Goal: Task Accomplishment & Management: Manage account settings

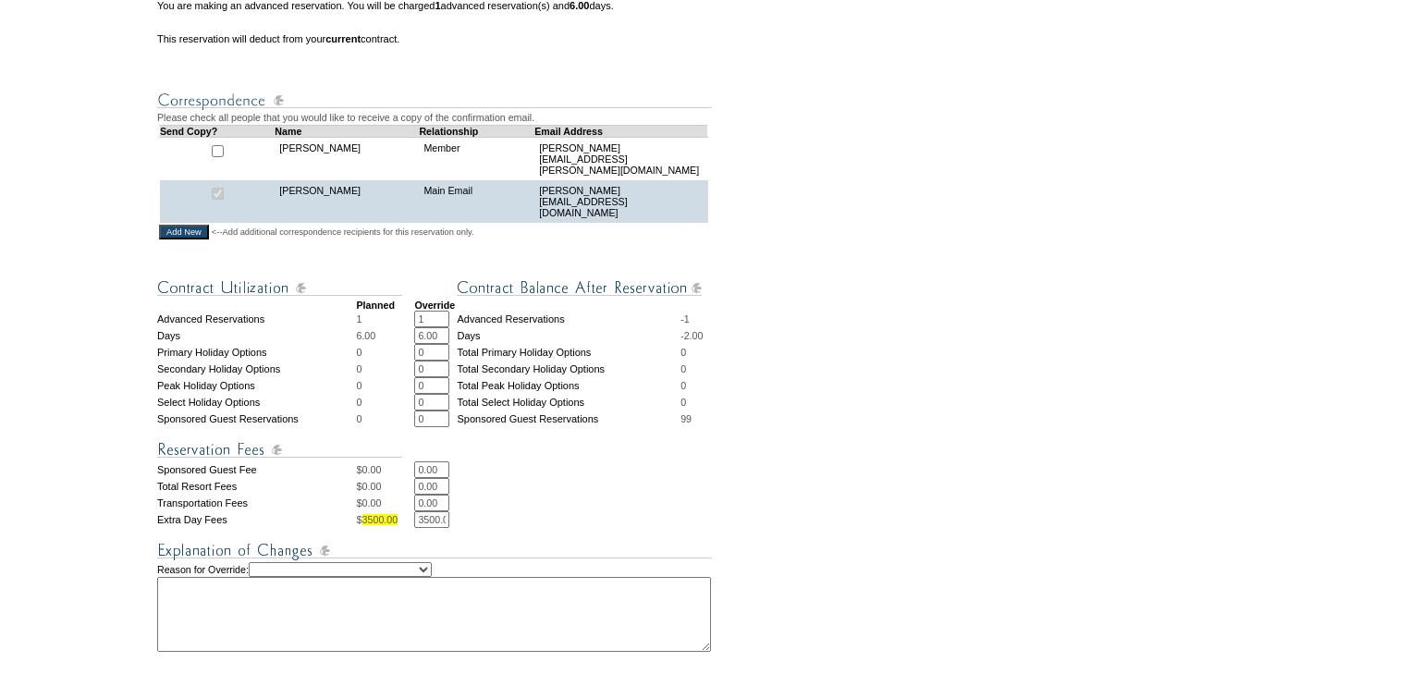
scroll to position [666, 0]
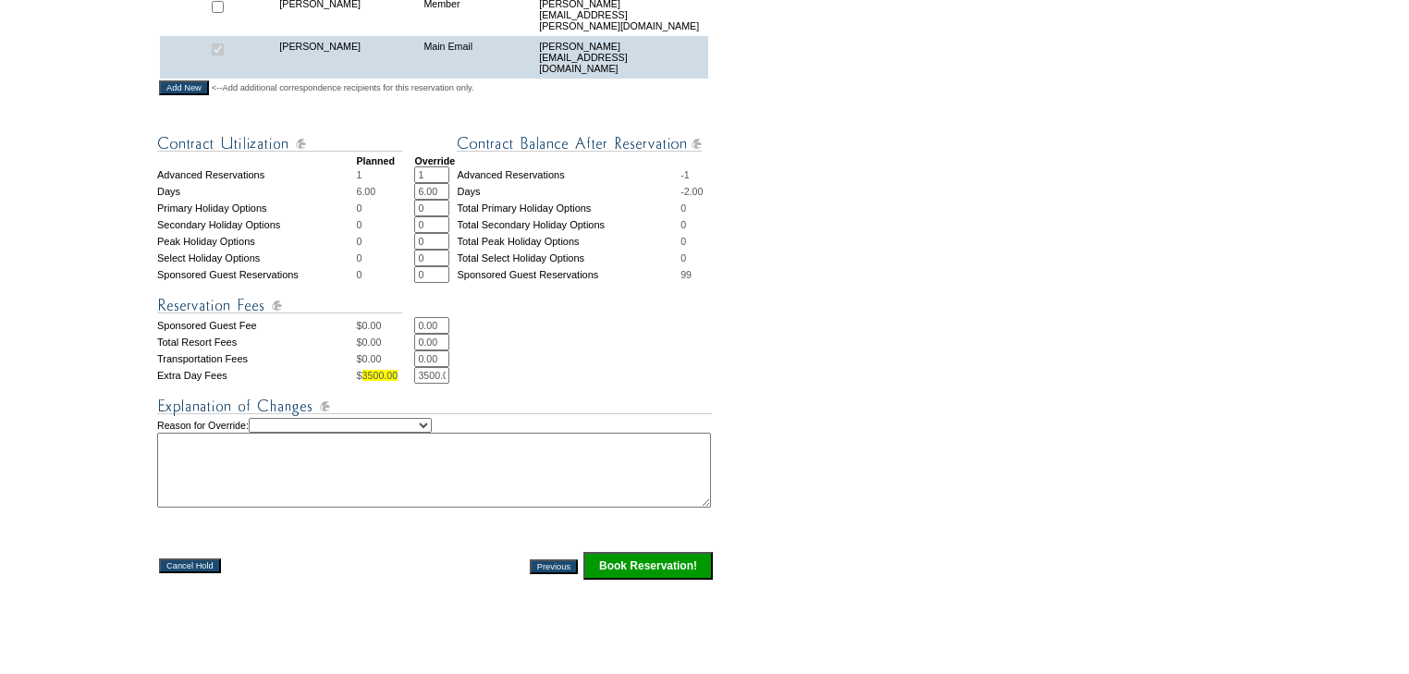
click at [432, 426] on select "Creating Continuous Stay Days Rebooked After Cancellation Editing Occupant Expe…" at bounding box center [340, 425] width 183 height 15
select select "1044"
click at [266, 418] on select "Creating Continuous Stay Days Rebooked After Cancellation Editing Occupant Expe…" at bounding box center [340, 425] width 183 height 15
click at [428, 462] on textarea at bounding box center [434, 470] width 554 height 75
type textarea "kns"
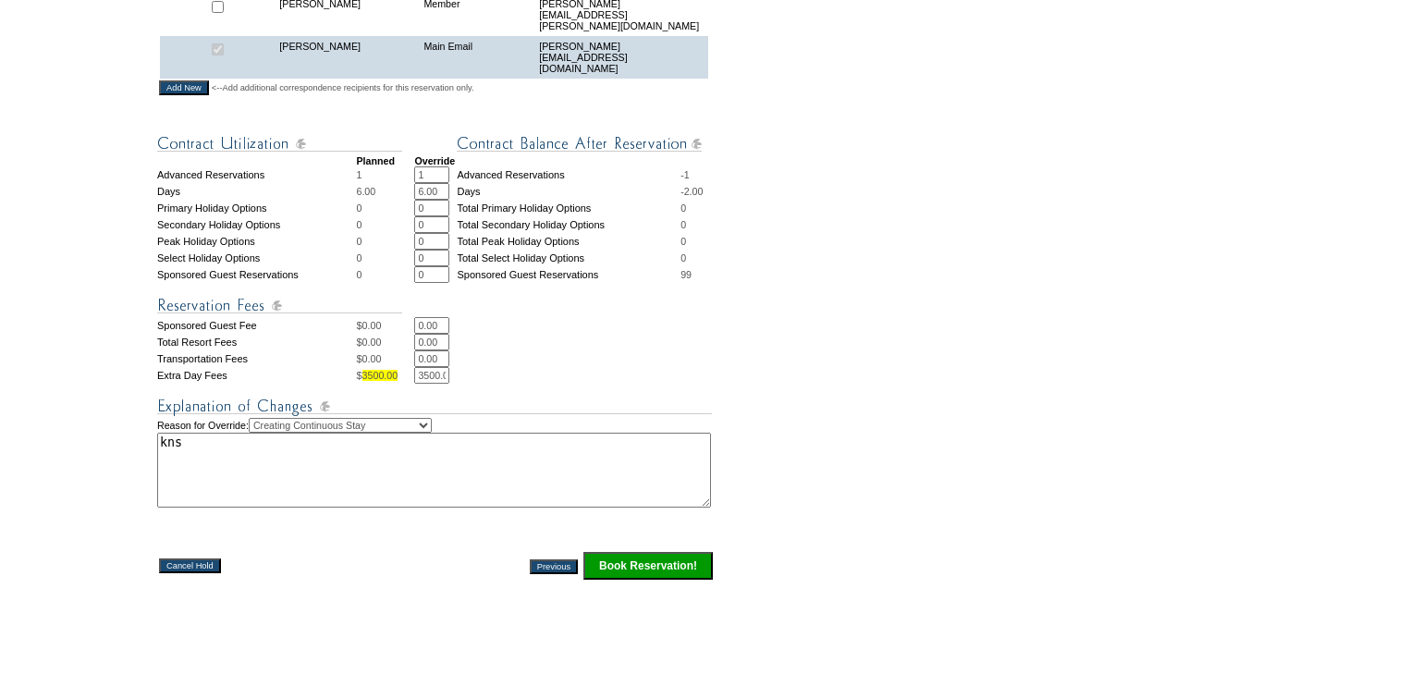
click at [648, 570] on input "Book Reservation!" at bounding box center [647, 566] width 129 height 28
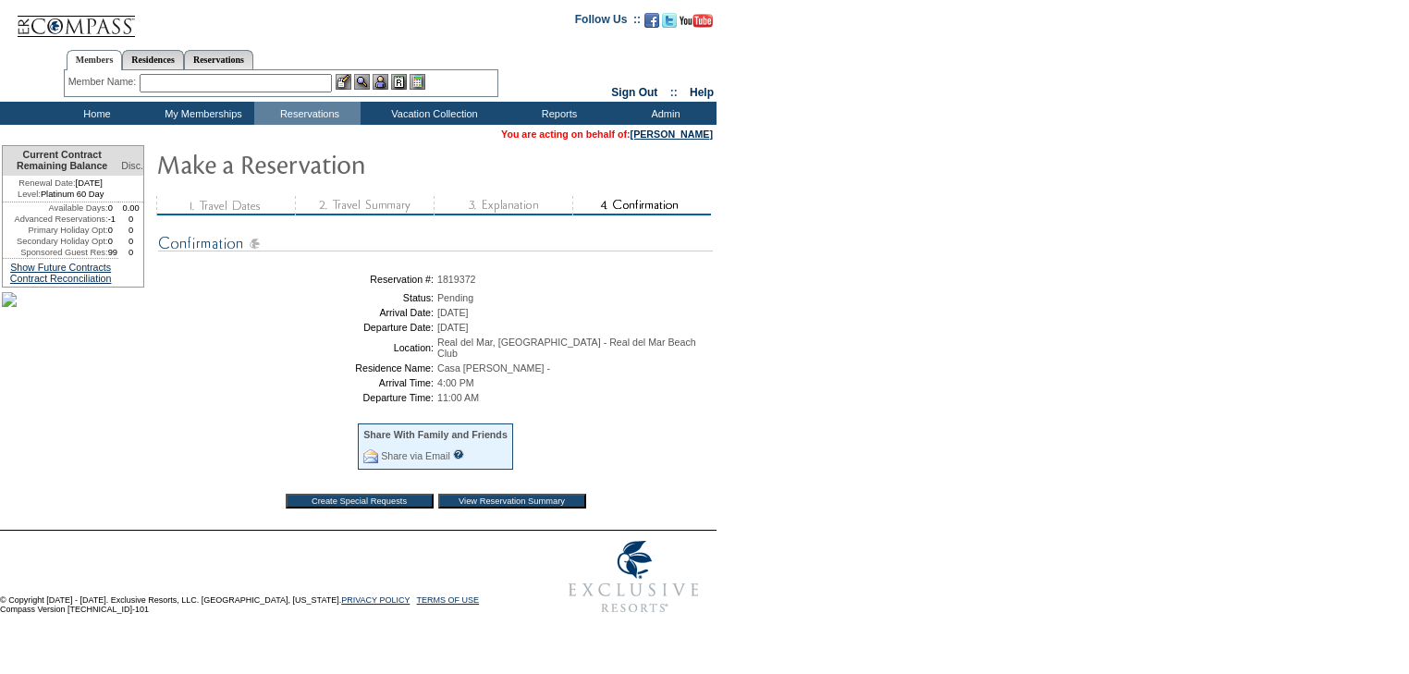
click at [92, 112] on td "Home" at bounding box center [95, 113] width 106 height 23
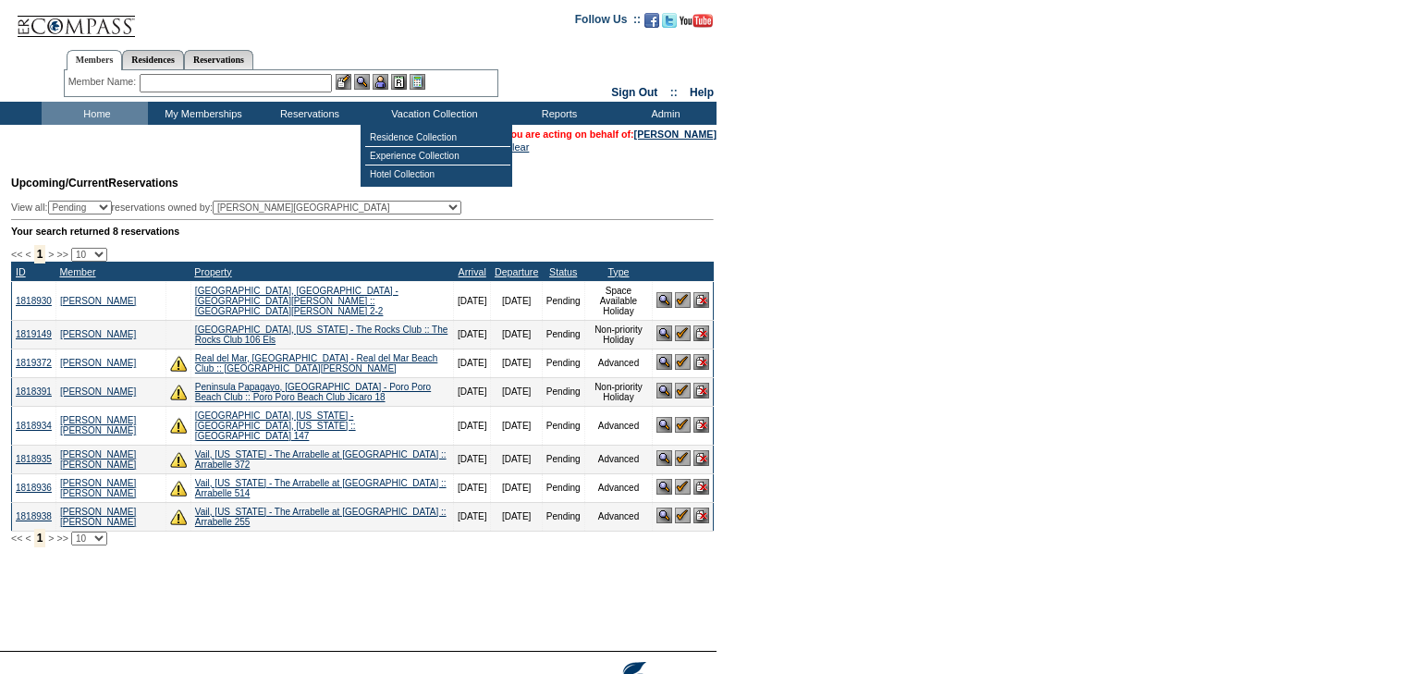
click at [317, 79] on input "text" at bounding box center [236, 83] width 192 height 18
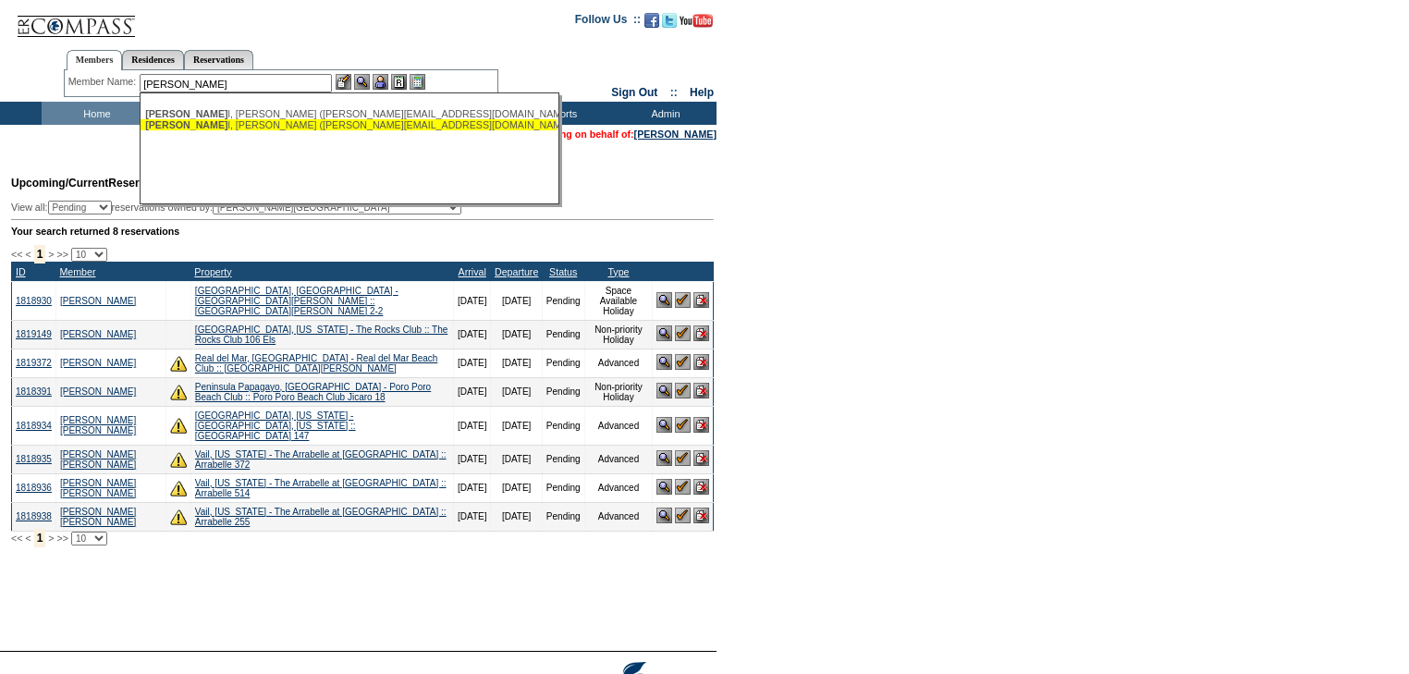
click at [217, 125] on div "Mansel l, Rebecca (rebeccamansell@yahoo.com)" at bounding box center [348, 124] width 407 height 11
type input "Mansell, Rebecca (rebeccamansell@yahoo.com)"
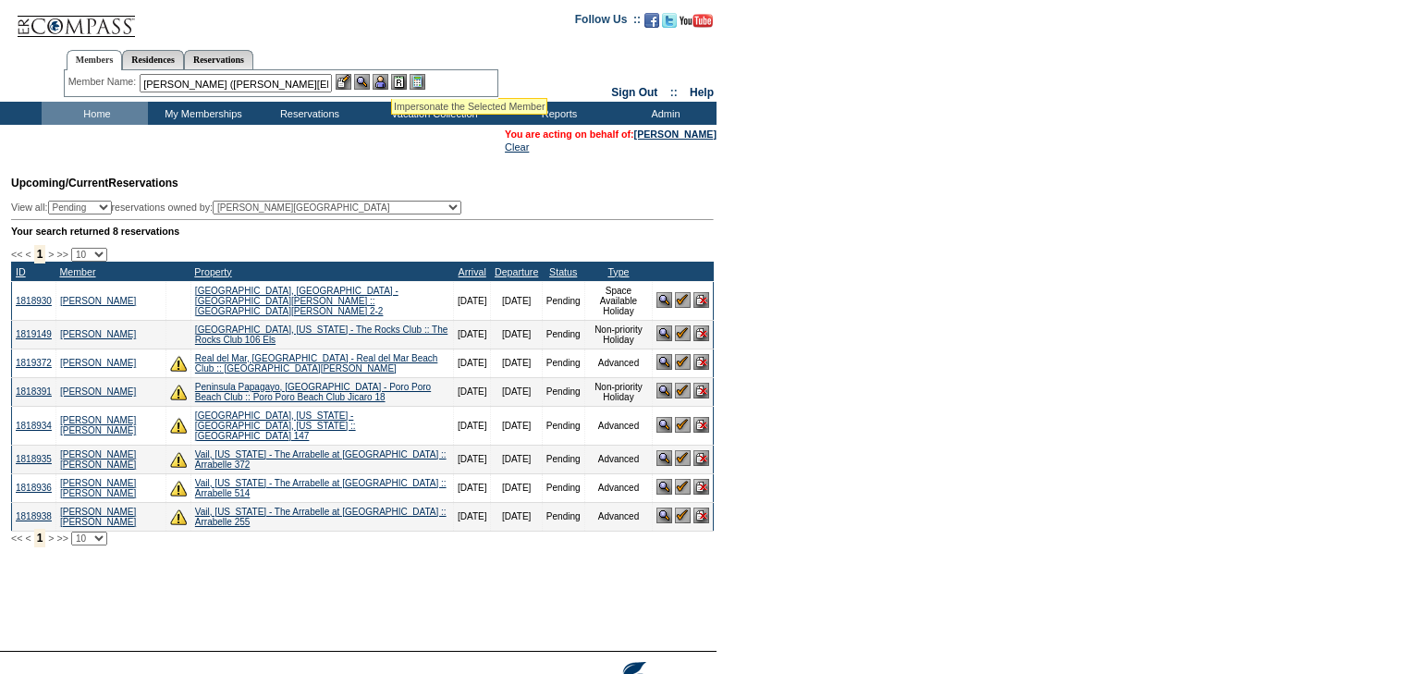
click at [387, 75] on img at bounding box center [381, 82] width 16 height 16
click at [669, 133] on link "[PERSON_NAME]" at bounding box center [675, 134] width 82 height 11
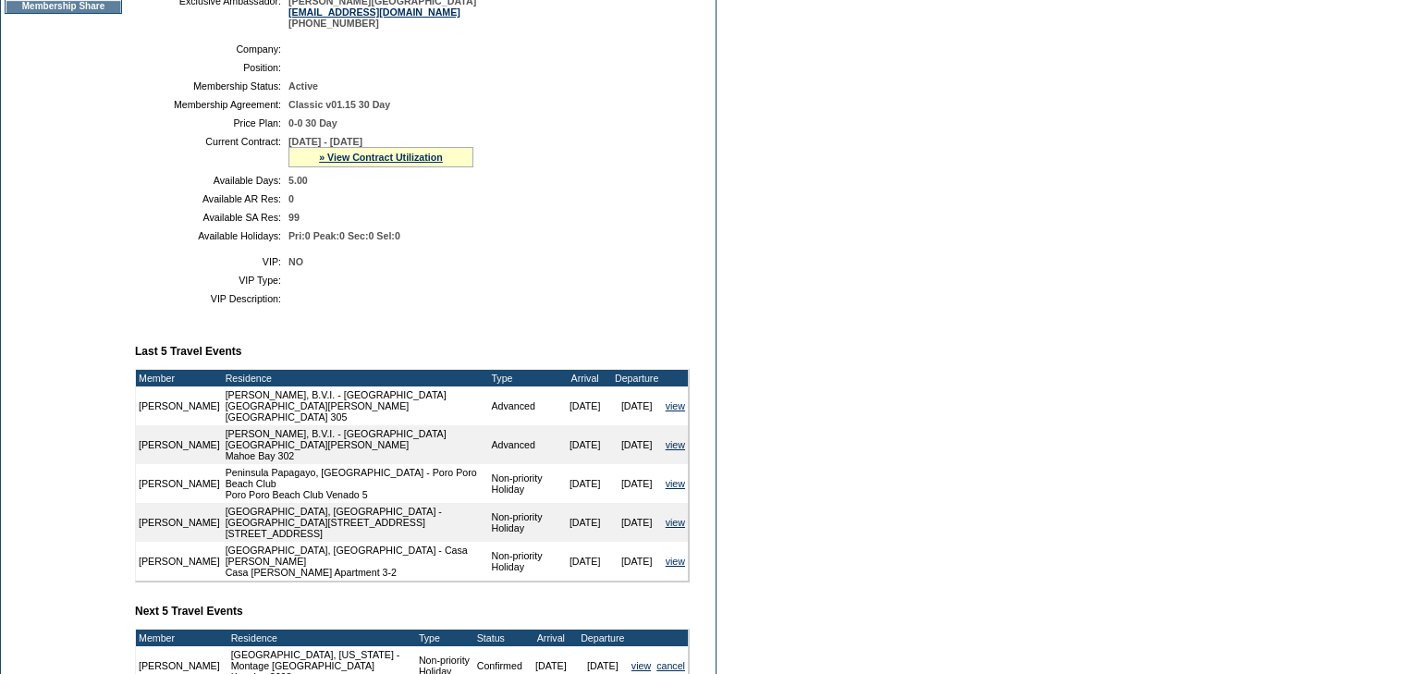
scroll to position [592, 0]
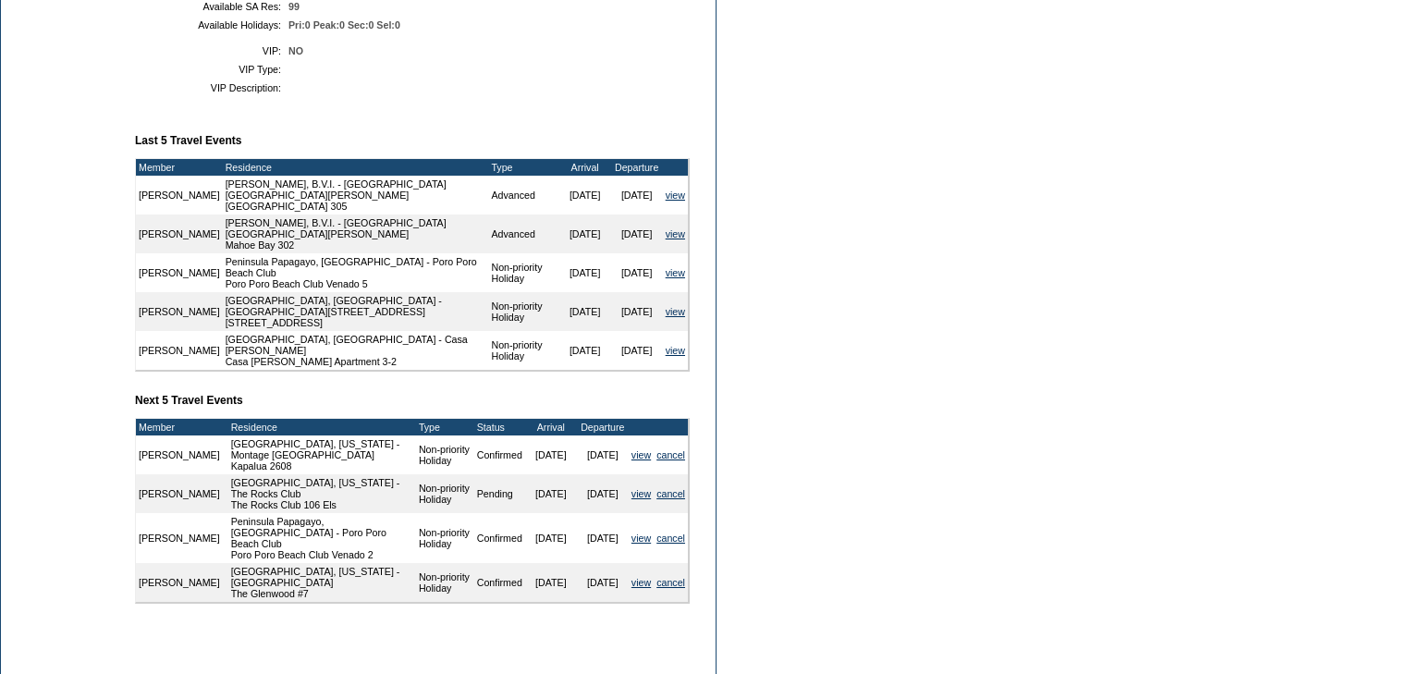
drag, startPoint x: 667, startPoint y: 484, endPoint x: 709, endPoint y: 478, distance: 42.9
click at [667, 488] on link "cancel" at bounding box center [670, 493] width 29 height 11
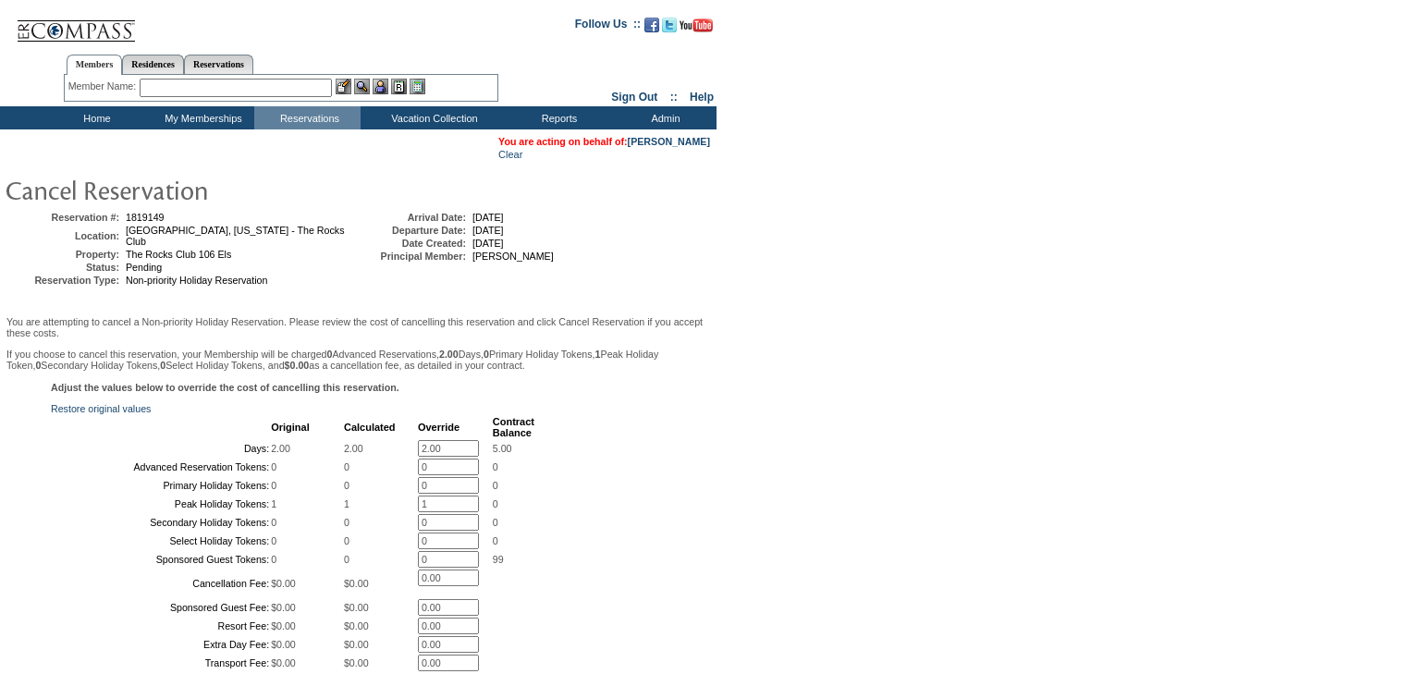
drag, startPoint x: 450, startPoint y: 447, endPoint x: 389, endPoint y: 447, distance: 61.0
click at [389, 447] on tr "Days: 2.00 2.00 2.00 * 5.00" at bounding box center [294, 448] width 482 height 17
type input "0"
click at [771, 430] on form "Follow Us ::" at bounding box center [701, 457] width 1403 height 904
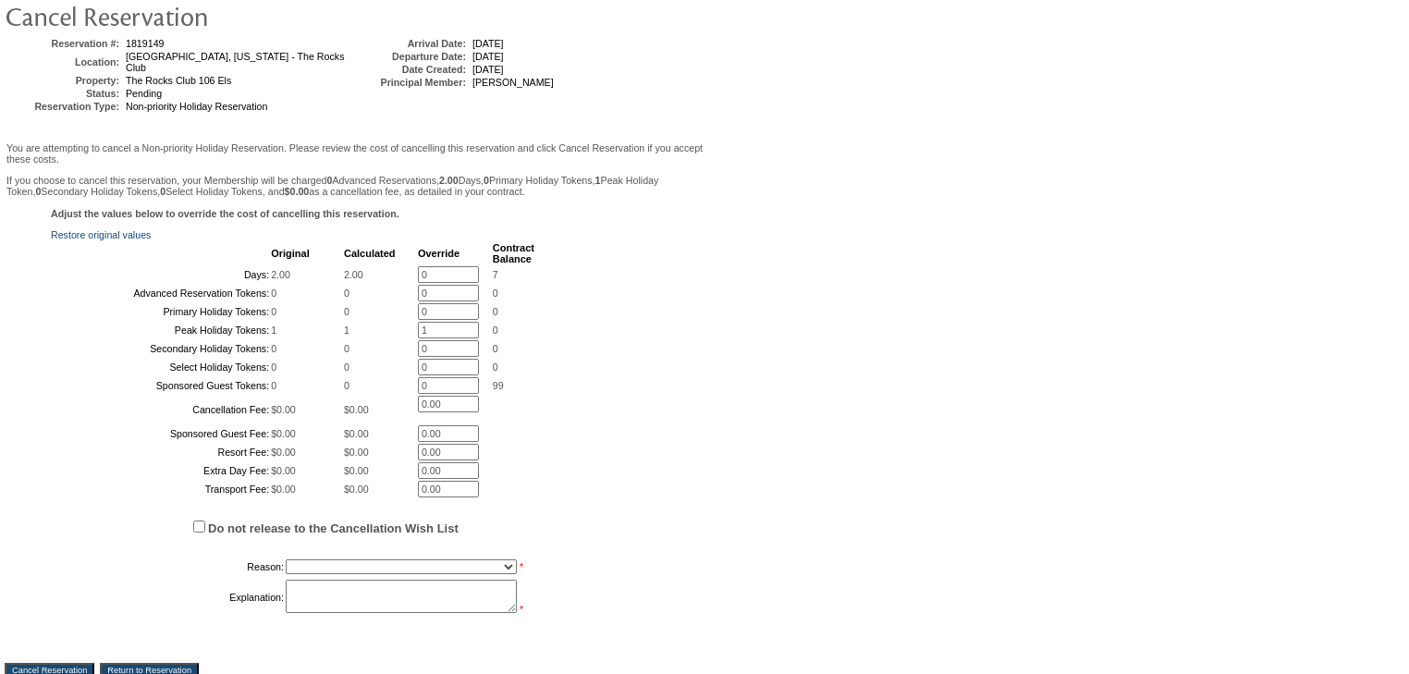
scroll to position [370, 0]
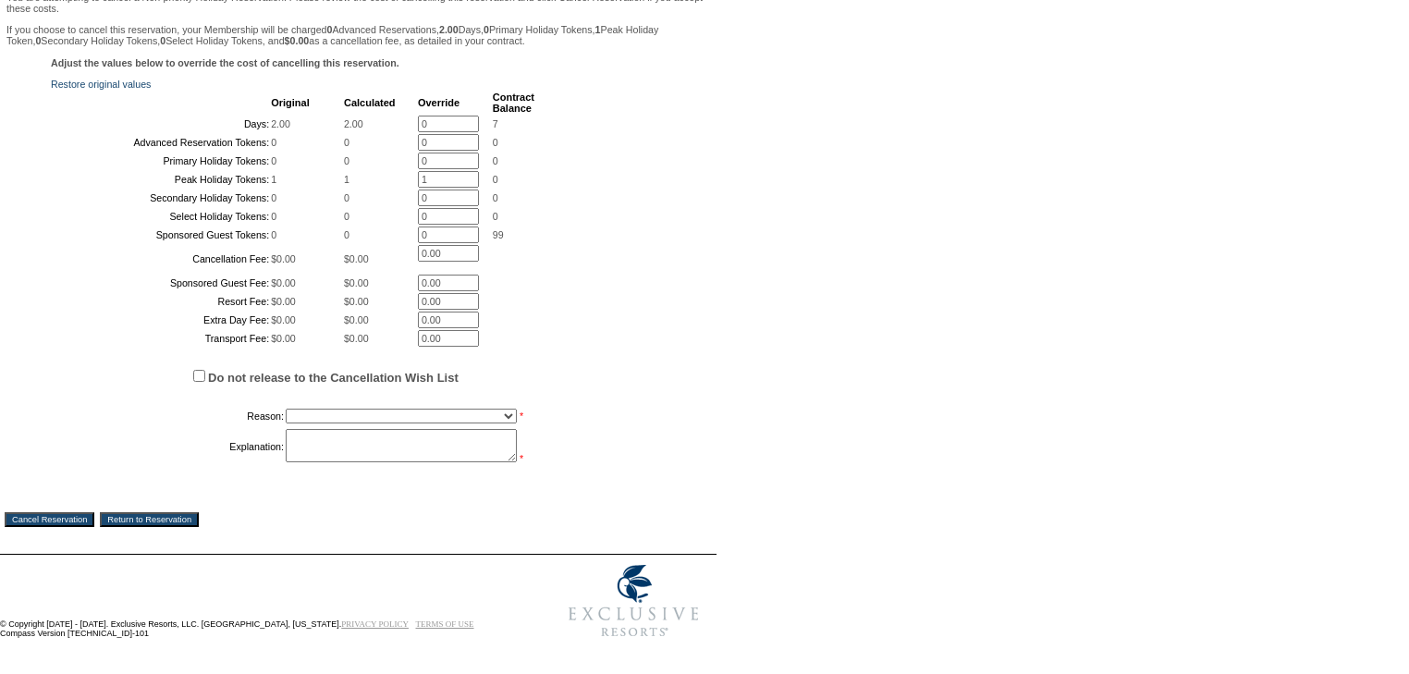
drag, startPoint x: 429, startPoint y: 164, endPoint x: 393, endPoint y: 159, distance: 36.4
click at [395, 171] on tr "Peak Holiday Tokens: 1 1 1 * 0" at bounding box center [294, 179] width 482 height 17
type input "0"
drag, startPoint x: 902, startPoint y: 251, endPoint x: 876, endPoint y: 268, distance: 31.3
click at [902, 251] on form "Follow Us ::" at bounding box center [701, 163] width 1403 height 967
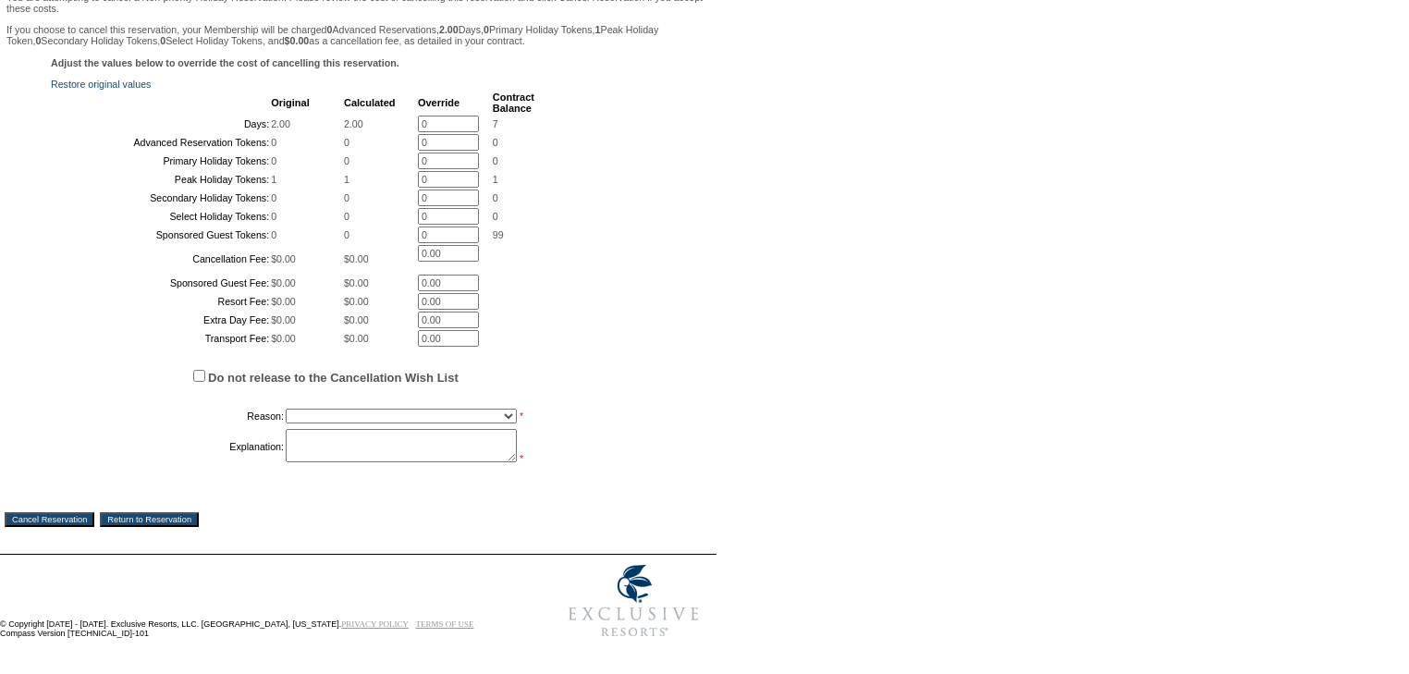
click at [481, 423] on select "Creating Continuous Stay Days Booked After Cancellation Experiential / Hotel / …" at bounding box center [401, 416] width 231 height 15
click at [196, 382] on input "Do not release to the Cancellation Wish List" at bounding box center [199, 376] width 12 height 12
checkbox input "true"
click at [370, 423] on select "Creating Continuous Stay Days Booked After Cancellation Experiential / Hotel / …" at bounding box center [401, 416] width 231 height 15
select select "1030"
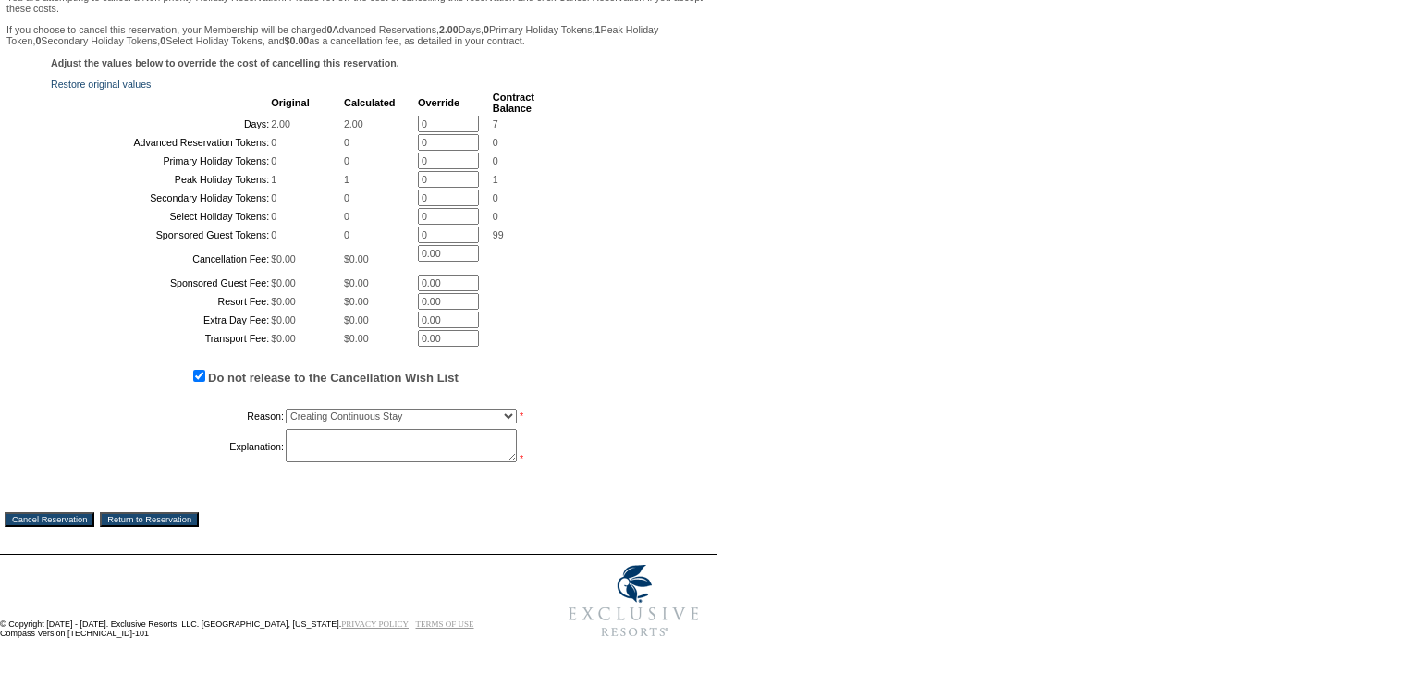
click at [286, 423] on select "Creating Continuous Stay Days Booked After Cancellation Experiential / Hotel / …" at bounding box center [401, 416] width 231 height 15
click at [339, 462] on textarea at bounding box center [401, 445] width 231 height 33
type textarea "kns"
click at [82, 516] on input "Cancel Reservation" at bounding box center [50, 519] width 90 height 15
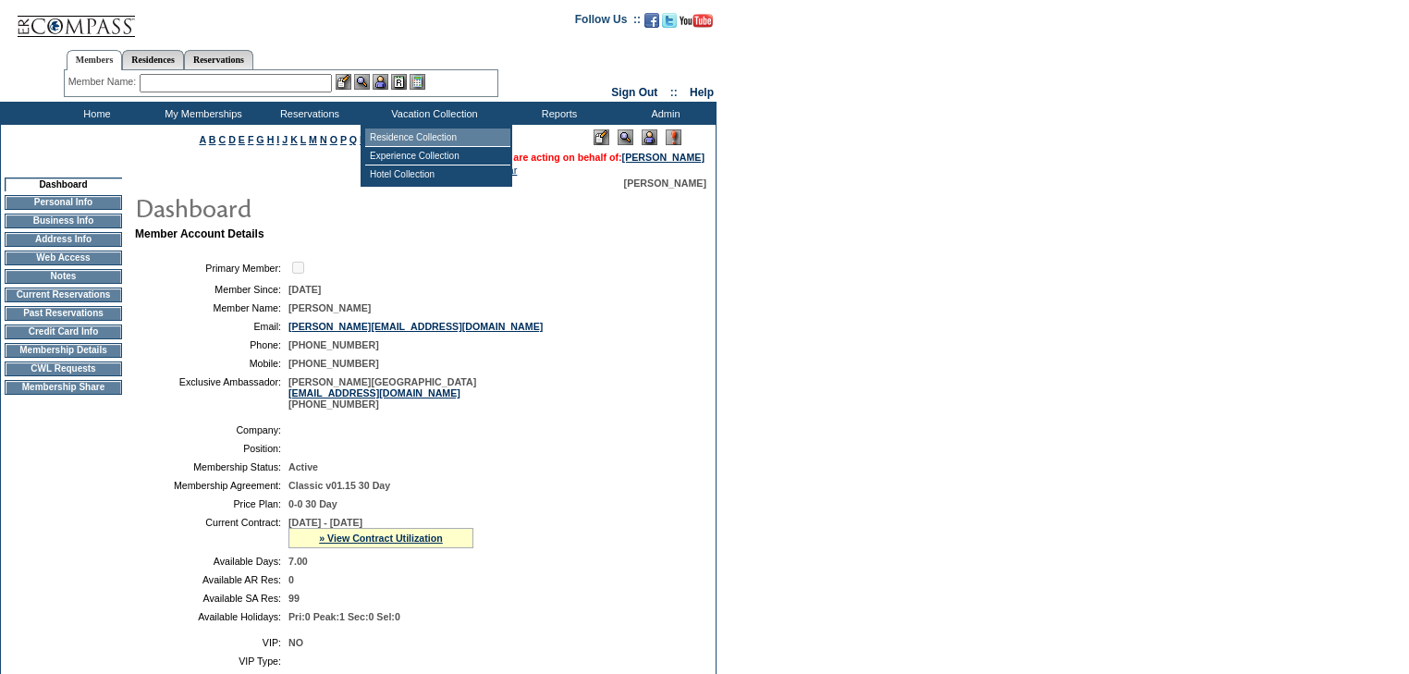
click at [432, 140] on td "Residence Collection" at bounding box center [437, 138] width 145 height 18
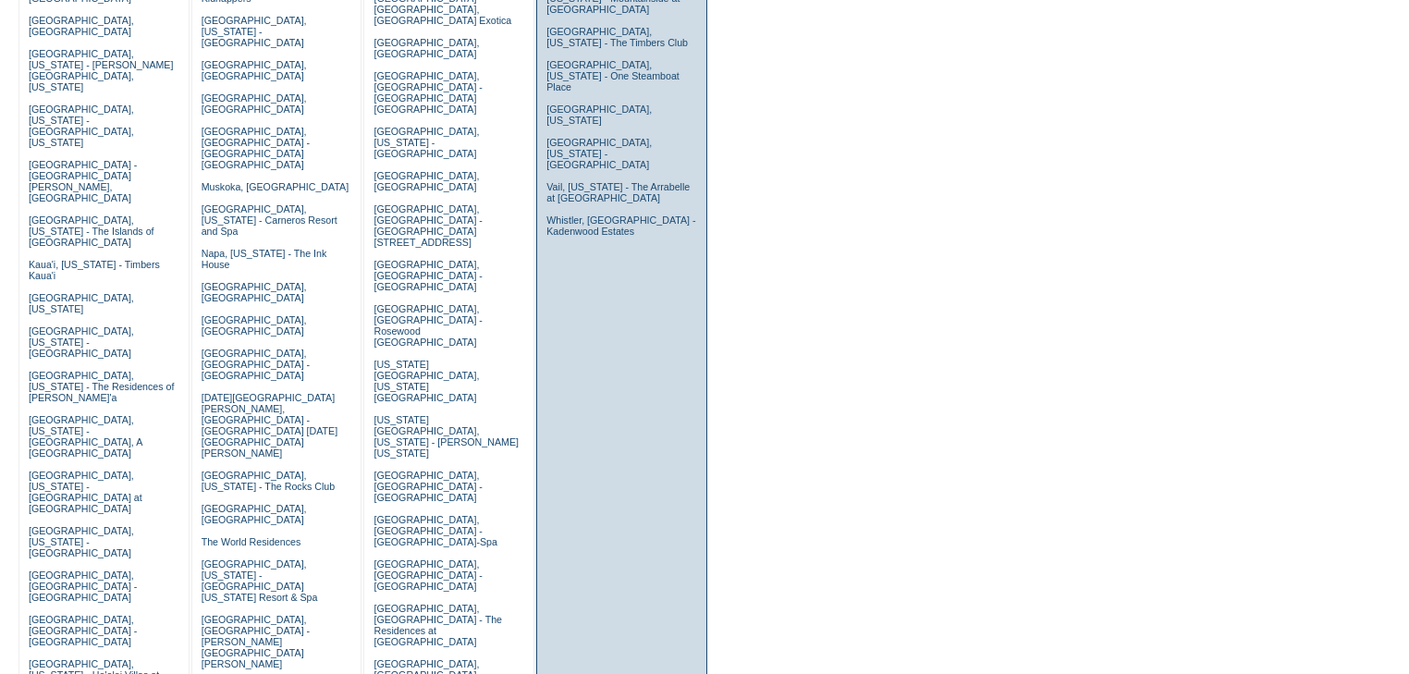
scroll to position [518, 0]
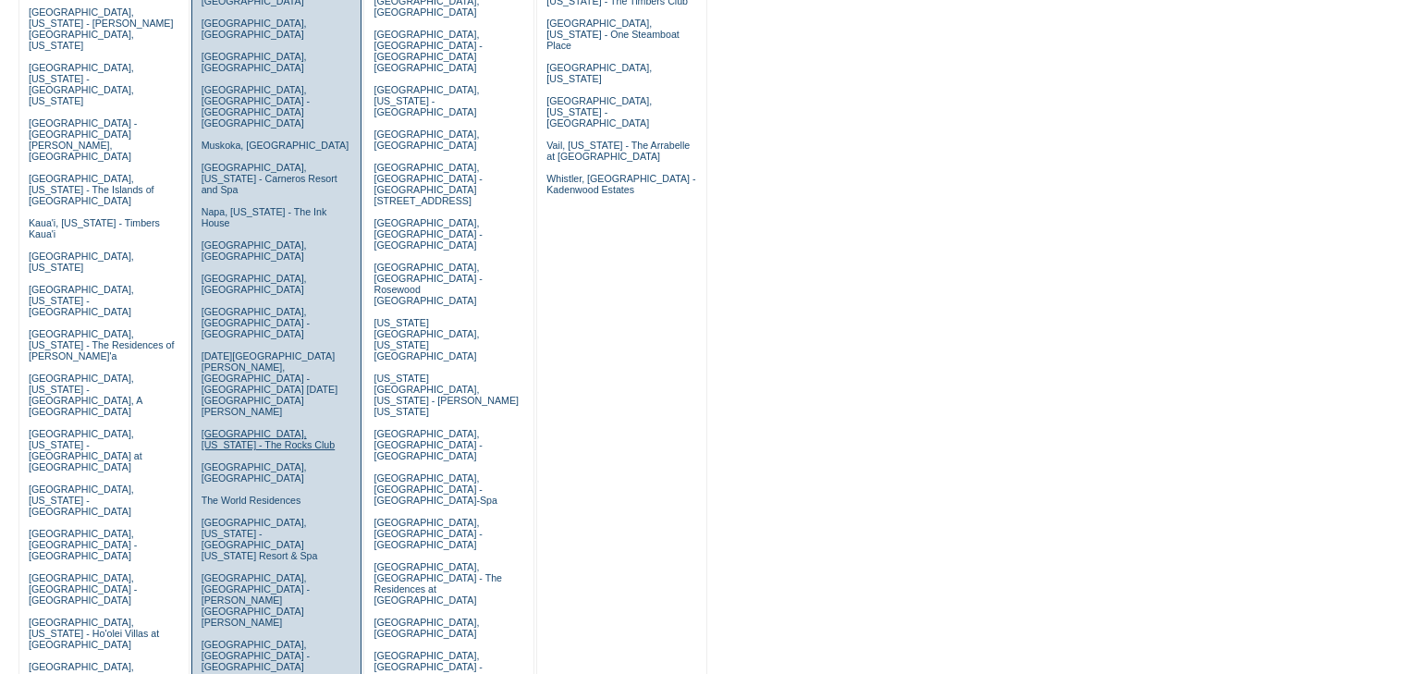
drag, startPoint x: 233, startPoint y: 269, endPoint x: 242, endPoint y: 266, distance: 9.7
click at [233, 428] on link "[GEOGRAPHIC_DATA], [US_STATE] - The Rocks Club" at bounding box center [269, 439] width 134 height 22
